Goal: Task Accomplishment & Management: Manage account settings

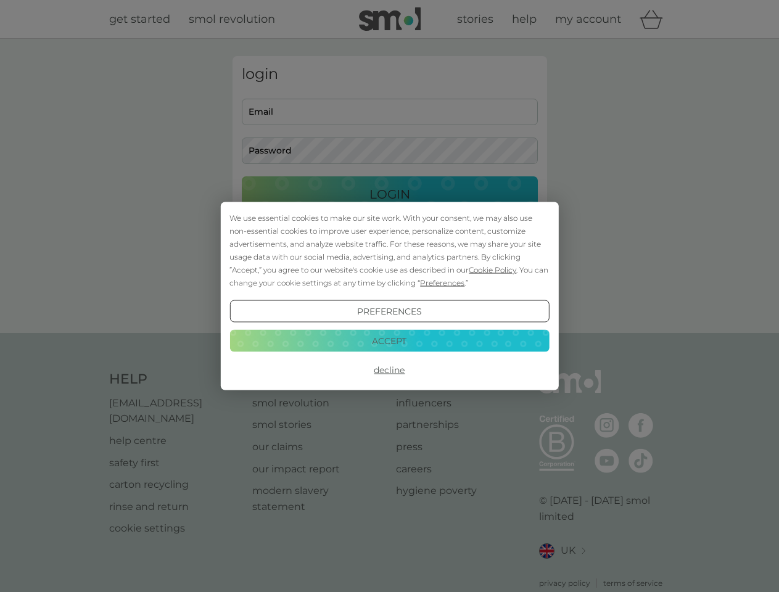
click at [493, 270] on span "Cookie Policy" at bounding box center [493, 269] width 48 height 9
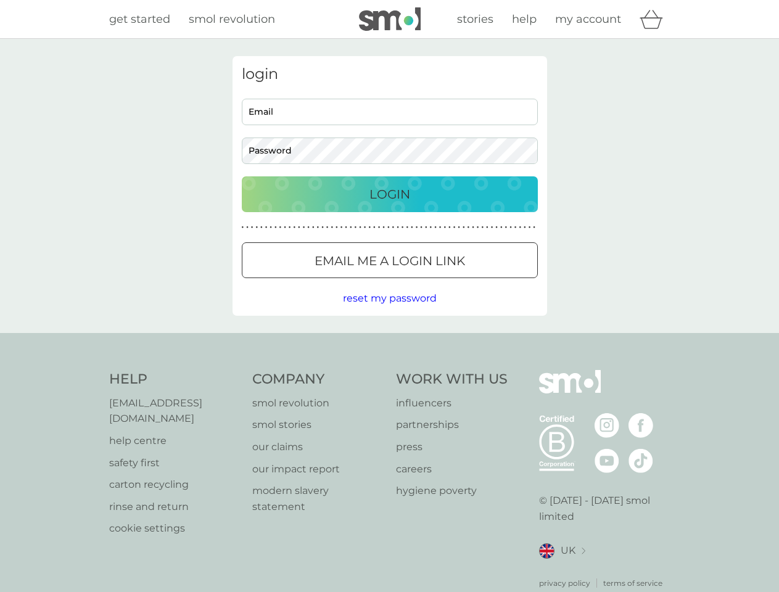
click at [441, 283] on div "login Email Password Login ● ● ● ● ● ● ● ● ● ● ● ● ● ● ● ● ● ● ● ● ● ● ● ● ● ● …" at bounding box center [390, 186] width 315 height 260
click at [389, 312] on div "login Email Password Login ● ● ● ● ● ● ● ● ● ● ● ● ● ● ● ● ● ● ● ● ● ● ● ● ● ● …" at bounding box center [390, 186] width 315 height 260
click at [389, 370] on div "Help [EMAIL_ADDRESS][DOMAIN_NAME] help centre safety first carton recycling rin…" at bounding box center [389, 479] width 561 height 219
click at [389, 341] on div "Help [EMAIL_ADDRESS][DOMAIN_NAME] help centre safety first carton recycling rin…" at bounding box center [389, 479] width 779 height 293
